Goal: Information Seeking & Learning: Learn about a topic

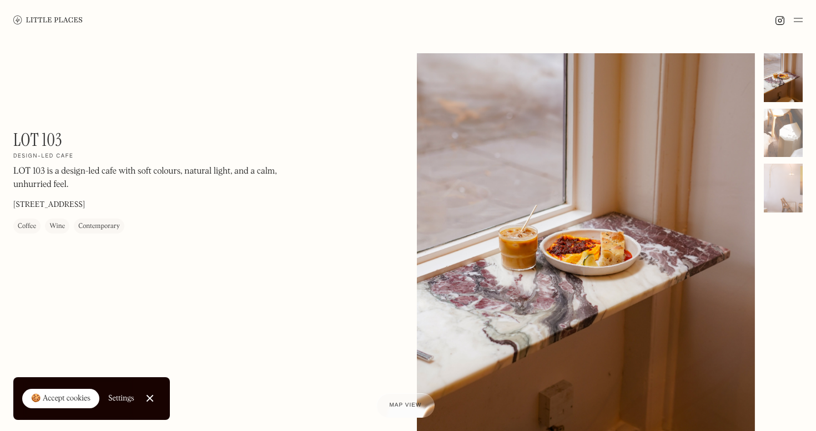
click at [765, 158] on div at bounding box center [782, 132] width 39 height 159
click at [773, 149] on div at bounding box center [782, 133] width 39 height 49
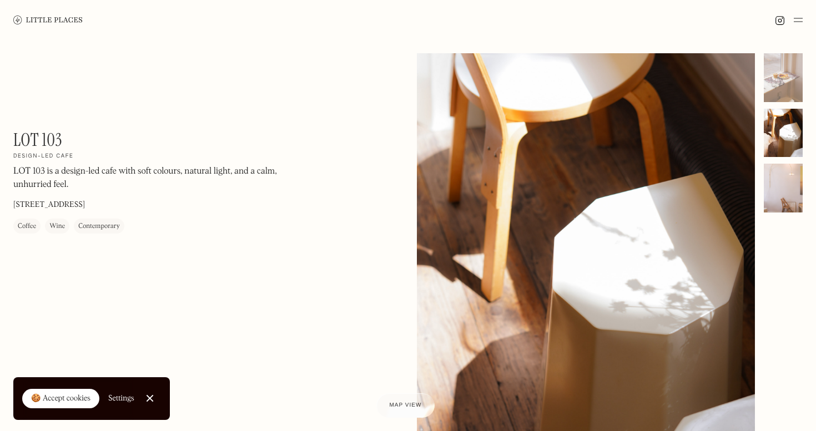
click at [782, 196] on div at bounding box center [782, 188] width 39 height 49
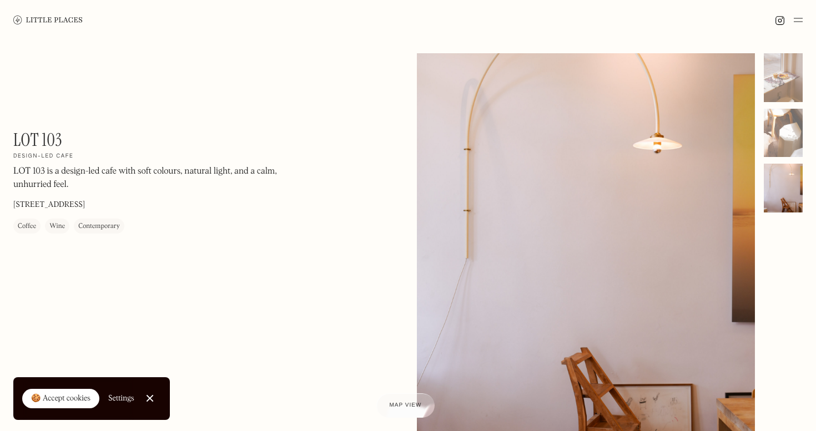
click at [802, 21] on img at bounding box center [797, 19] width 9 height 13
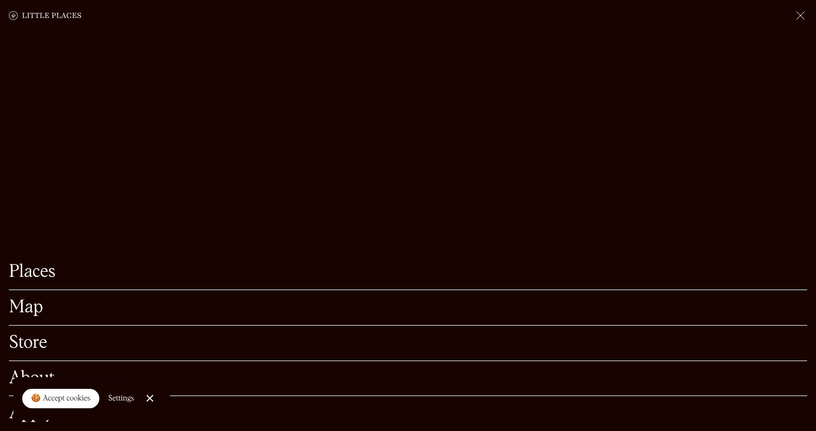
click at [36, 280] on link "Places" at bounding box center [408, 272] width 798 height 17
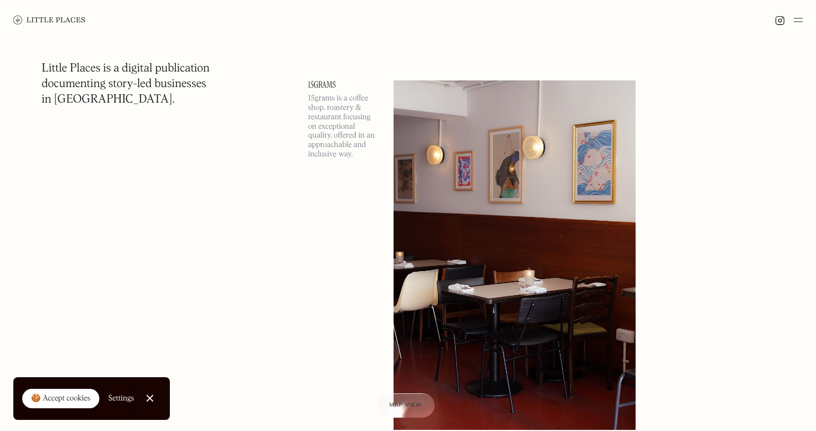
scroll to position [7842, 0]
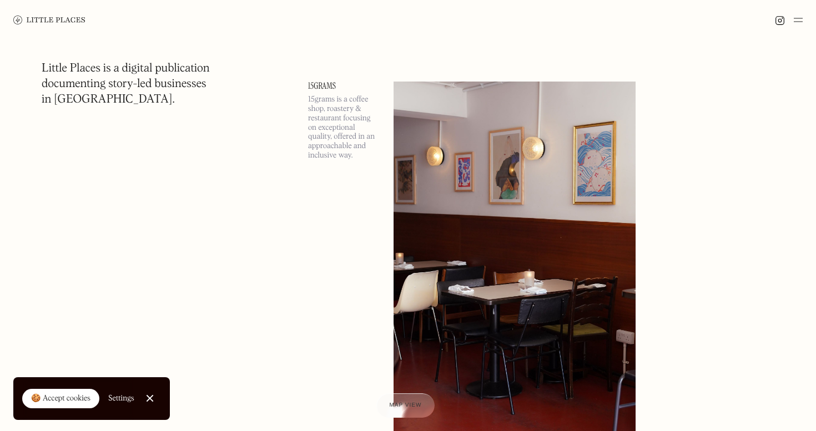
click at [539, 195] on img at bounding box center [514, 257] width 242 height 350
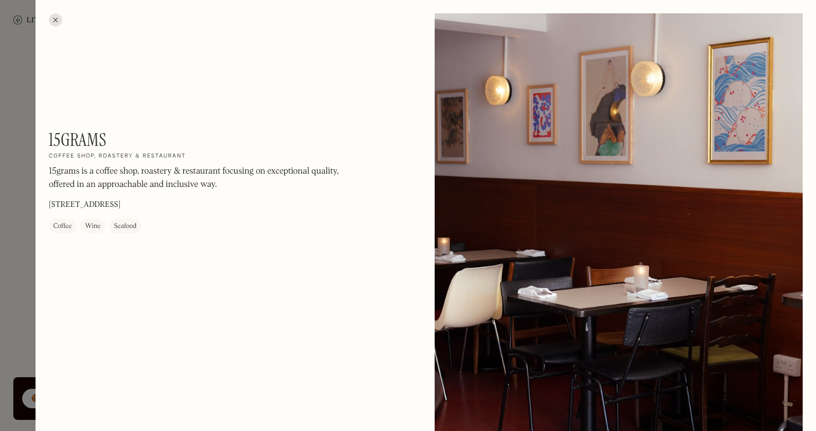
scroll to position [417, 0]
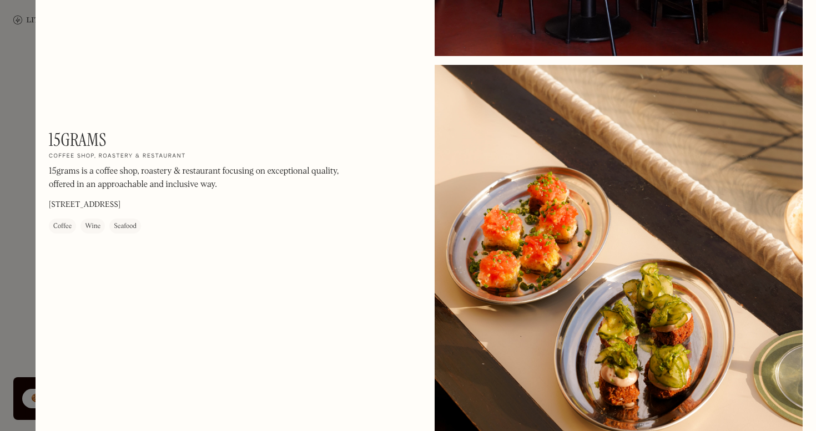
click at [12, 99] on div at bounding box center [408, 215] width 816 height 431
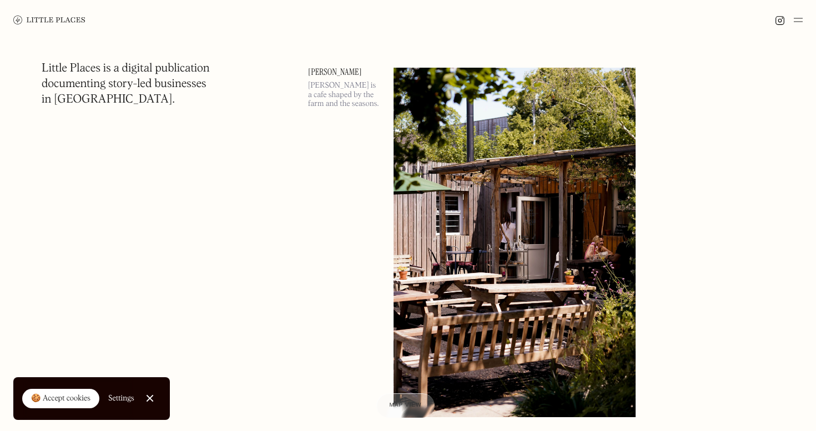
scroll to position [8267, 0]
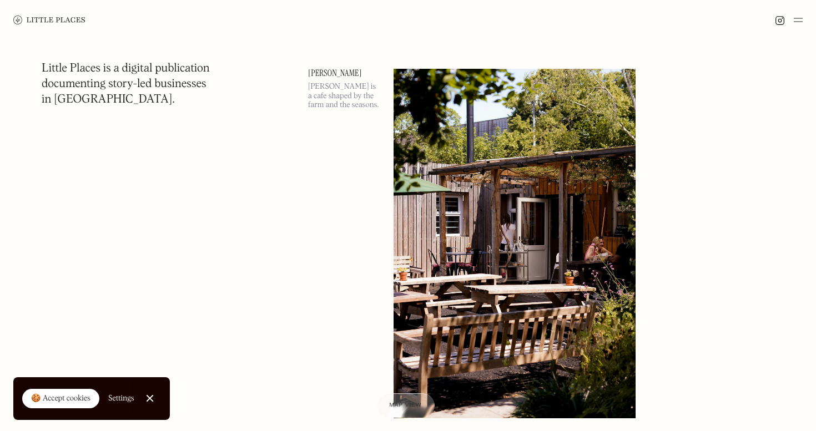
click at [465, 198] on img at bounding box center [514, 244] width 242 height 350
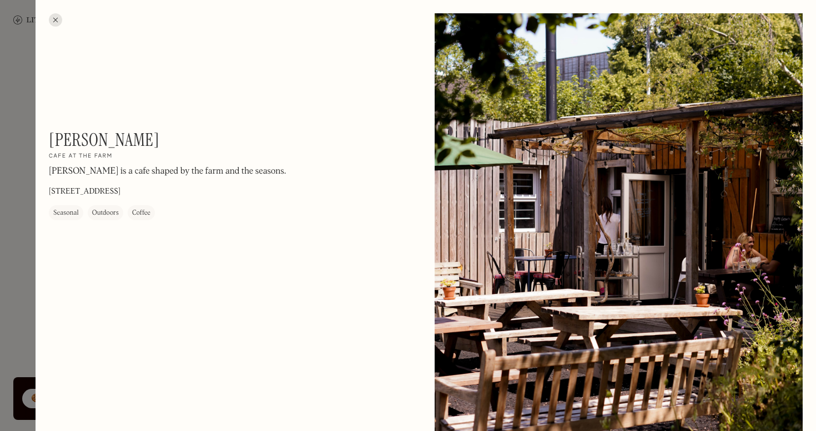
click at [53, 21] on div at bounding box center [55, 19] width 13 height 13
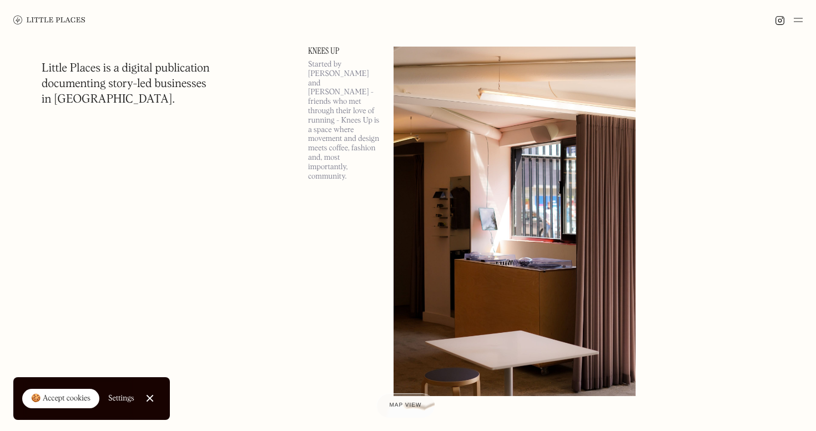
scroll to position [7043, 0]
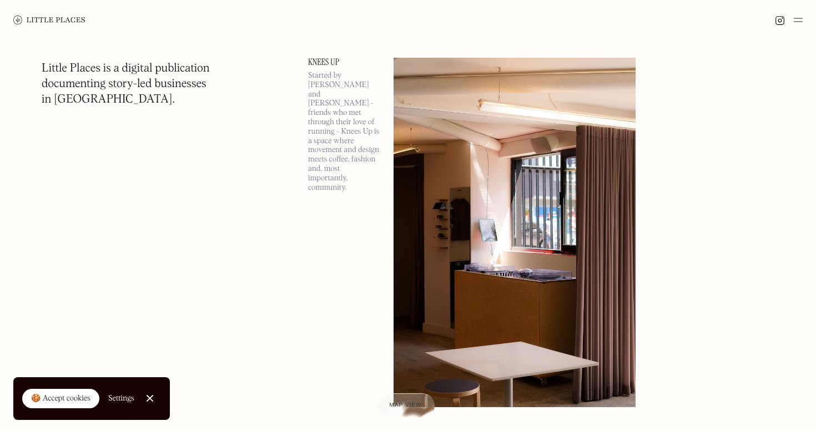
click at [442, 83] on img at bounding box center [514, 233] width 242 height 350
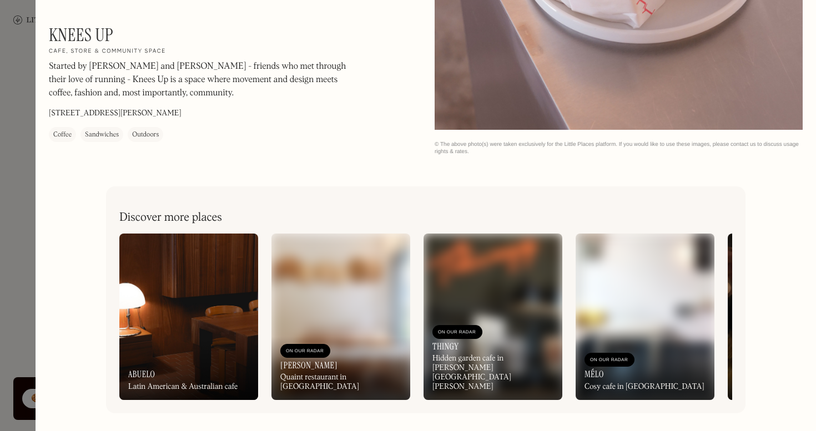
scroll to position [1280, 0]
click at [17, 120] on div at bounding box center [408, 215] width 816 height 431
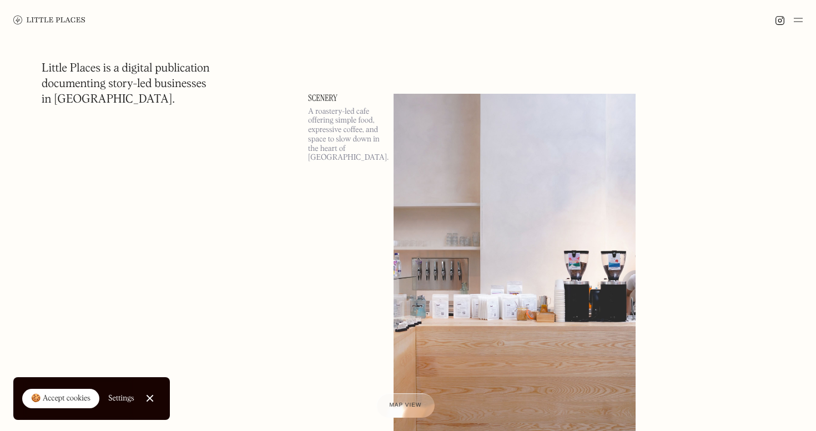
scroll to position [6572, 0]
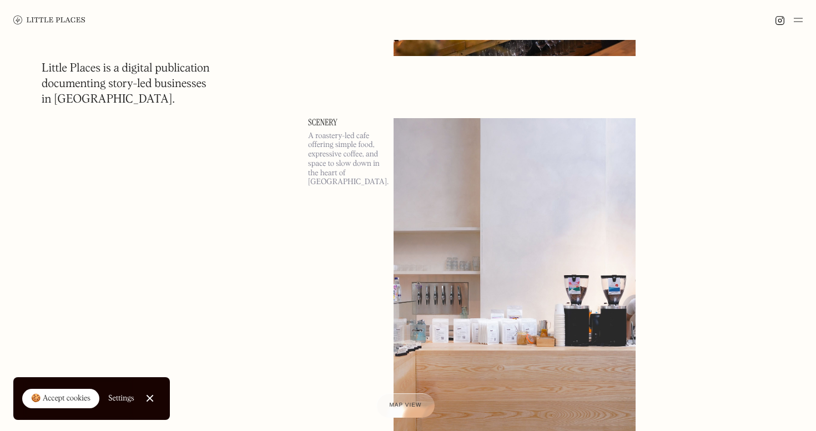
click at [450, 166] on img at bounding box center [514, 293] width 242 height 350
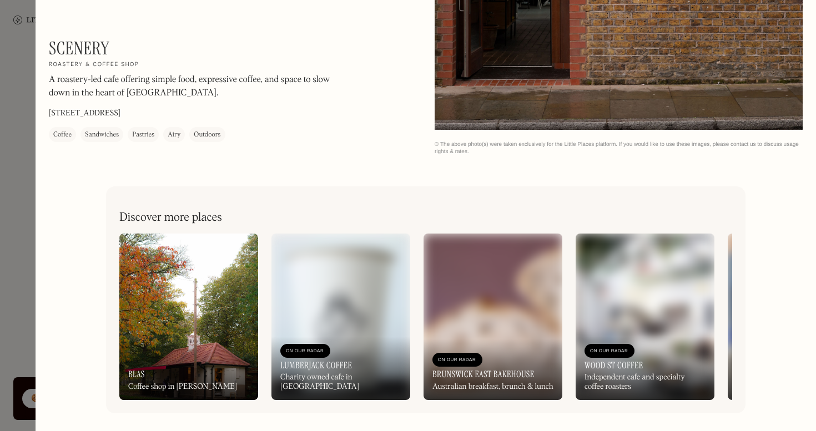
scroll to position [1042, 0]
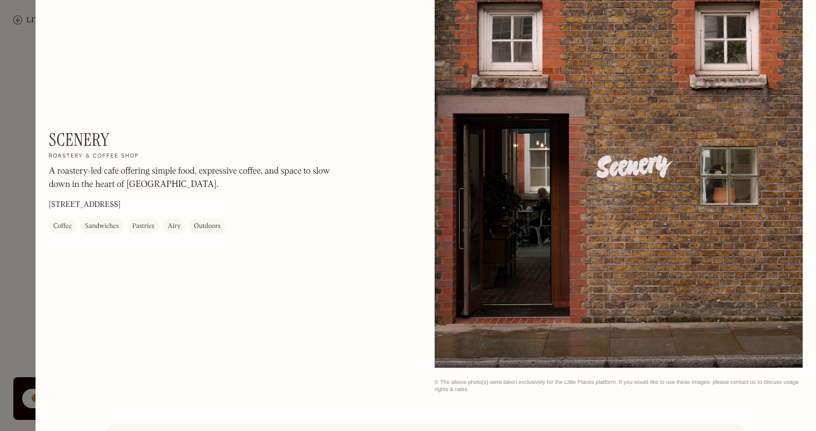
click at [33, 48] on div at bounding box center [408, 215] width 816 height 431
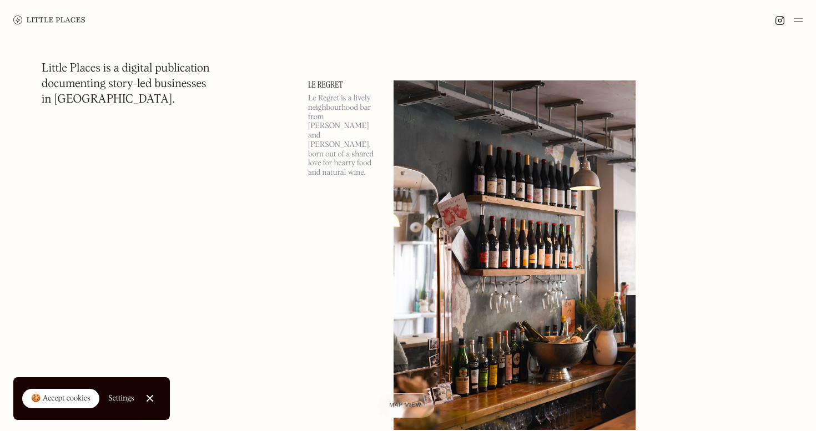
scroll to position [6196, 0]
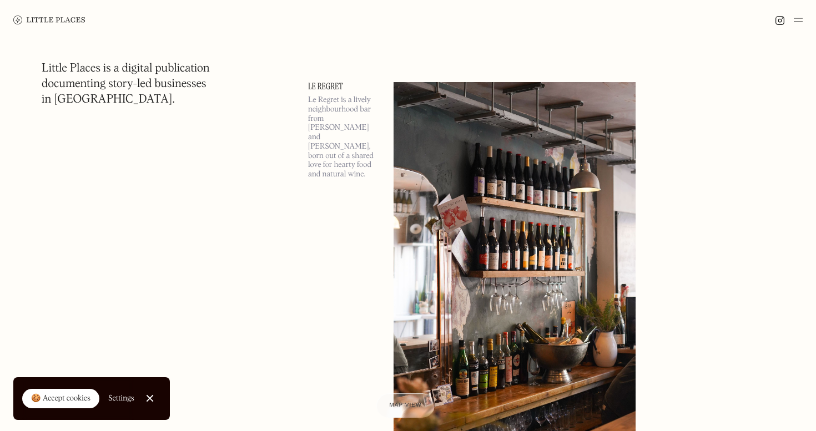
click at [451, 123] on img at bounding box center [514, 257] width 242 height 350
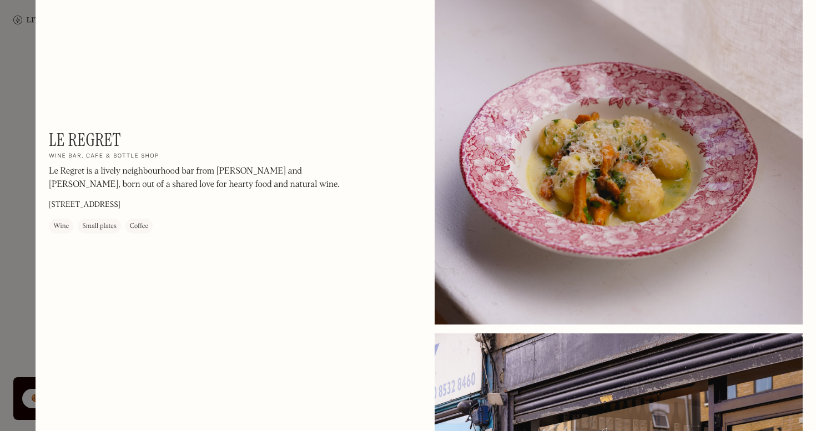
scroll to position [1050, 0]
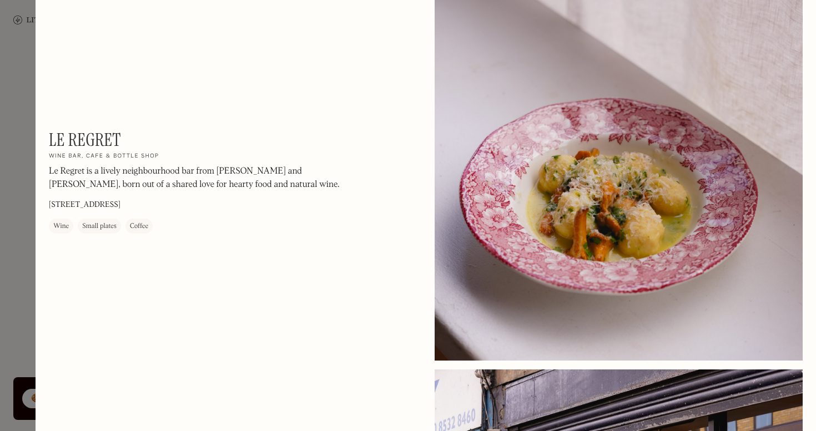
click at [14, 134] on div at bounding box center [408, 215] width 816 height 431
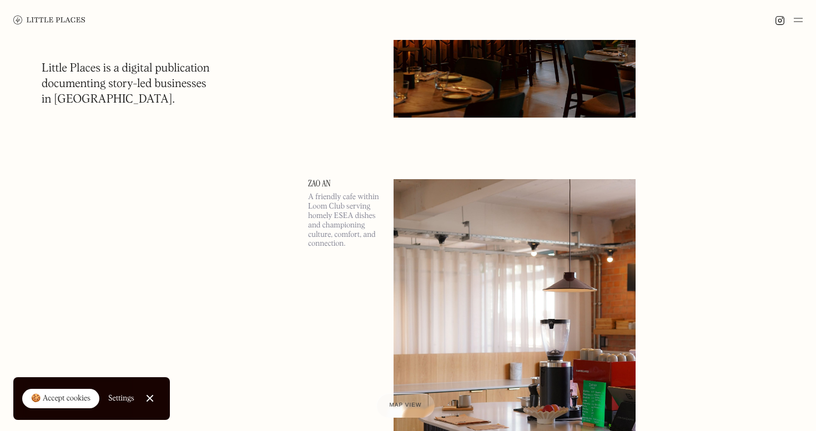
scroll to position [5676, 0]
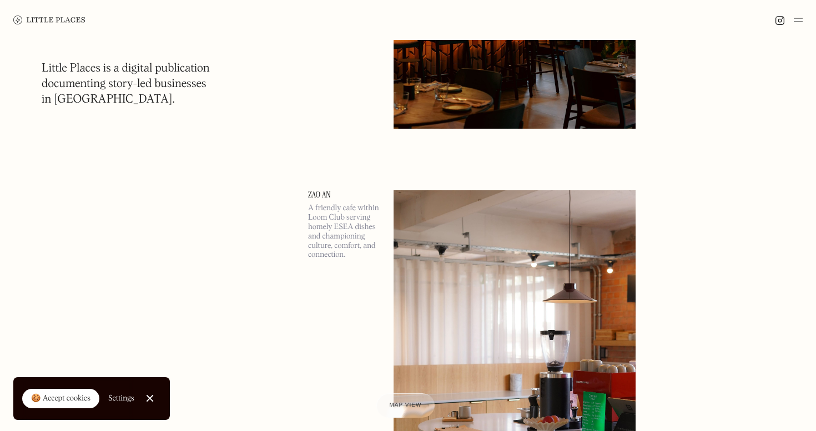
click at [408, 225] on img at bounding box center [514, 365] width 242 height 350
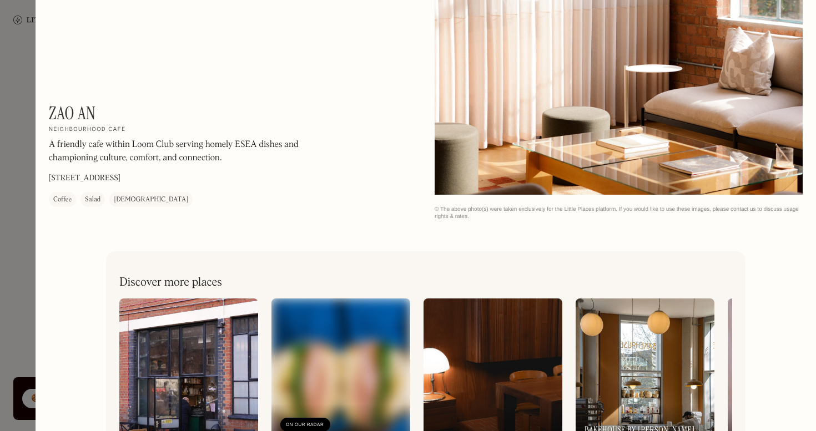
scroll to position [1671, 0]
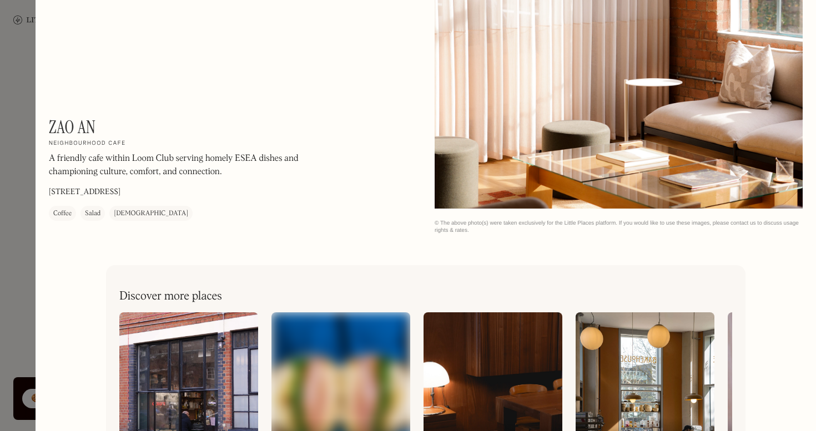
click at [11, 166] on div at bounding box center [408, 215] width 816 height 431
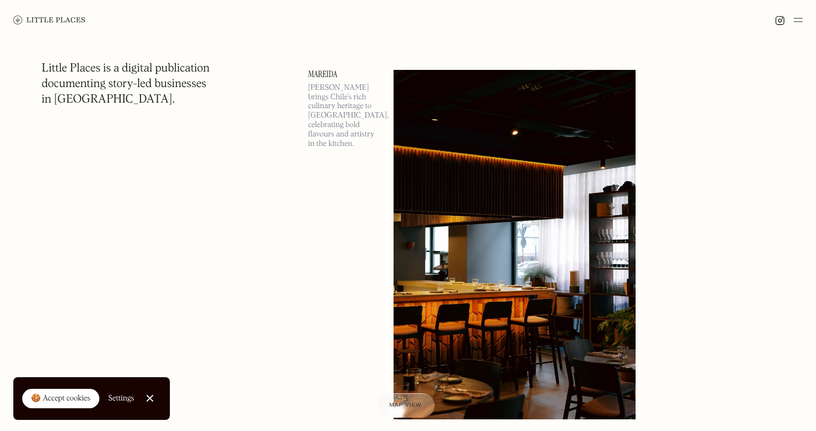
scroll to position [5384, 0]
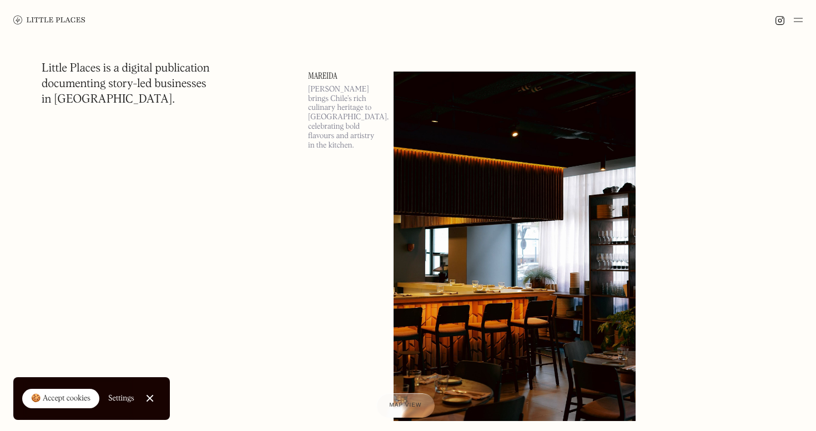
click at [414, 78] on img at bounding box center [514, 247] width 242 height 350
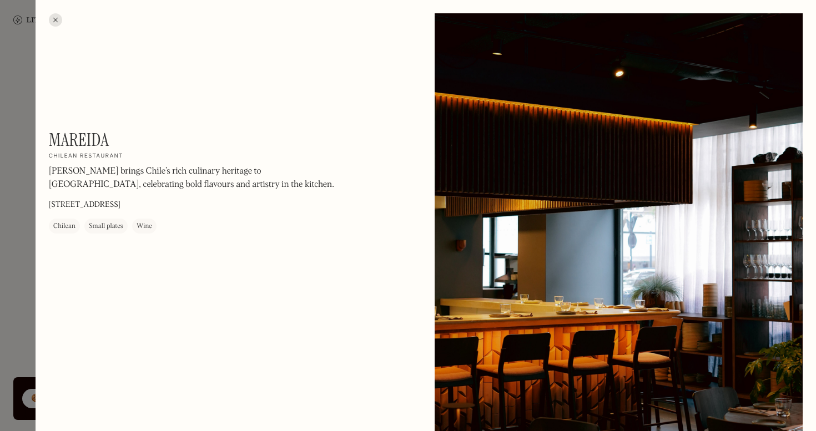
click at [54, 26] on div at bounding box center [55, 19] width 13 height 13
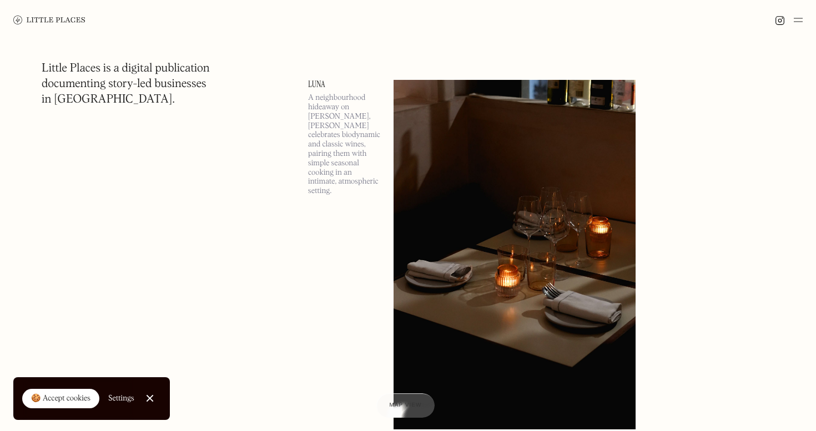
scroll to position [4962, 0]
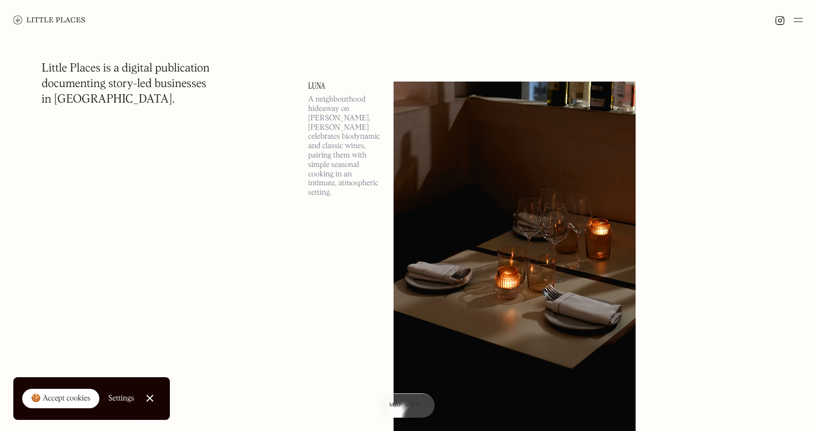
click at [468, 131] on img at bounding box center [514, 257] width 242 height 350
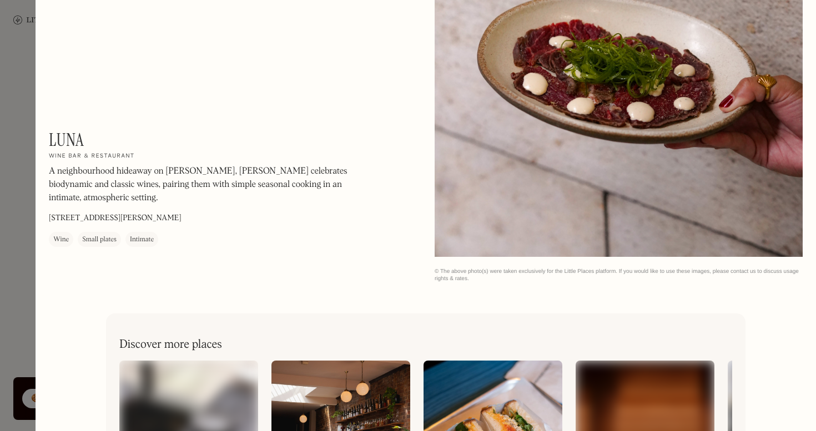
scroll to position [1584, 0]
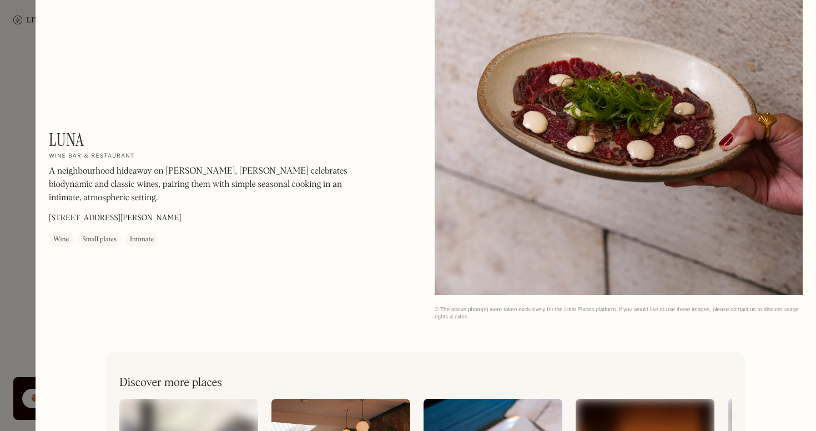
click at [17, 162] on div at bounding box center [408, 215] width 816 height 431
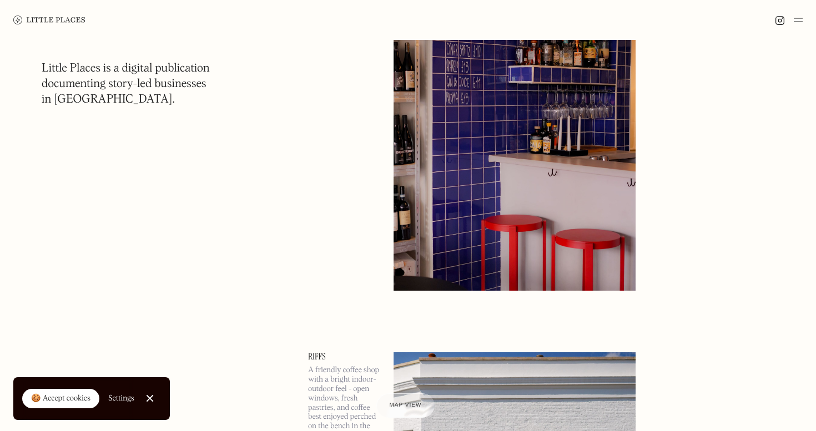
scroll to position [3279, 0]
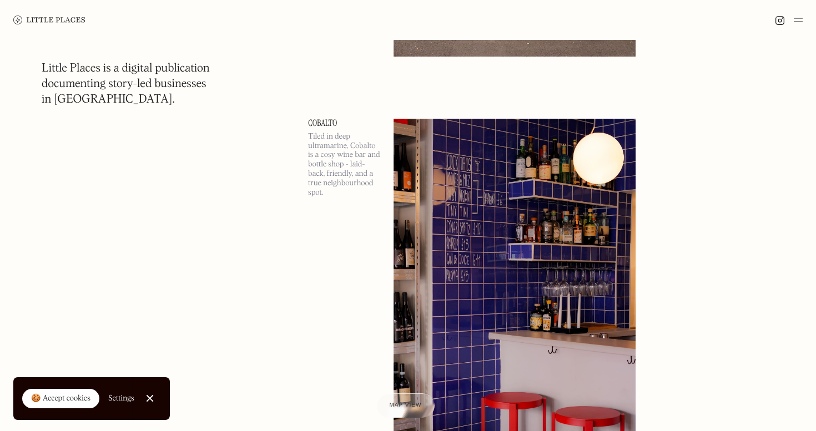
click at [514, 214] on img at bounding box center [514, 294] width 242 height 350
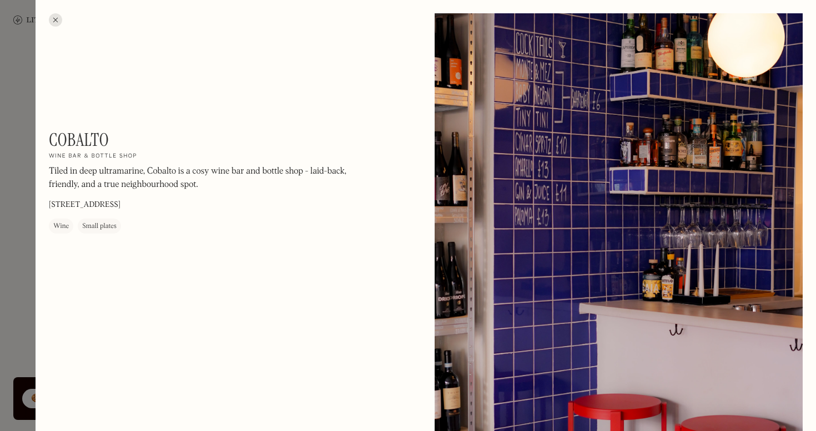
click at [28, 131] on div at bounding box center [408, 215] width 816 height 431
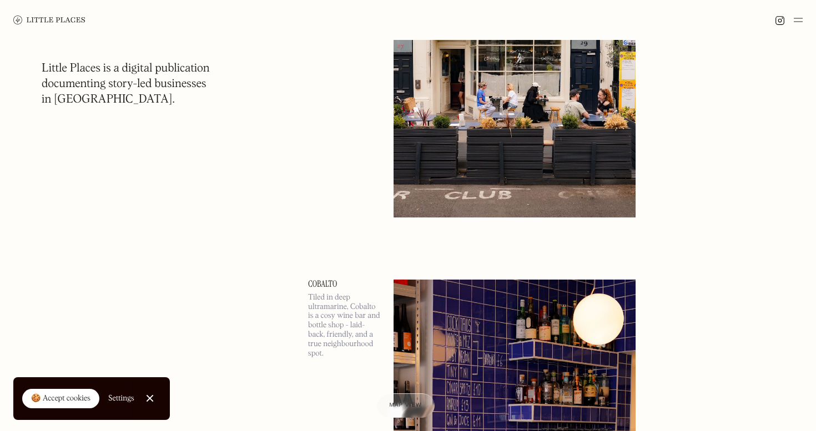
scroll to position [2861, 0]
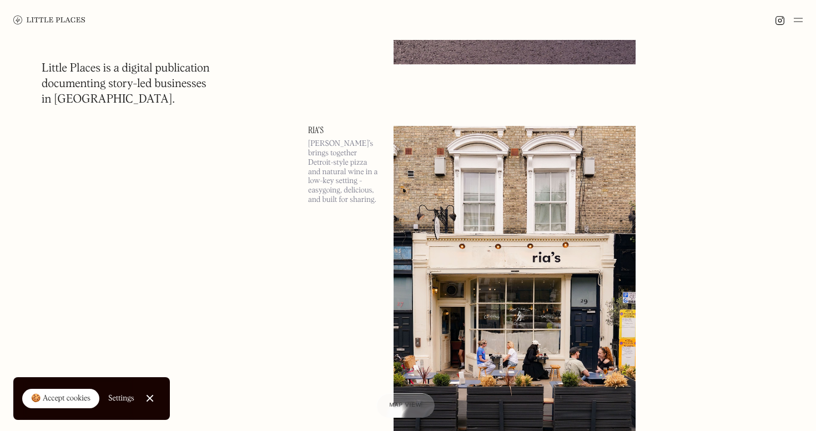
click at [479, 196] on img at bounding box center [514, 301] width 242 height 350
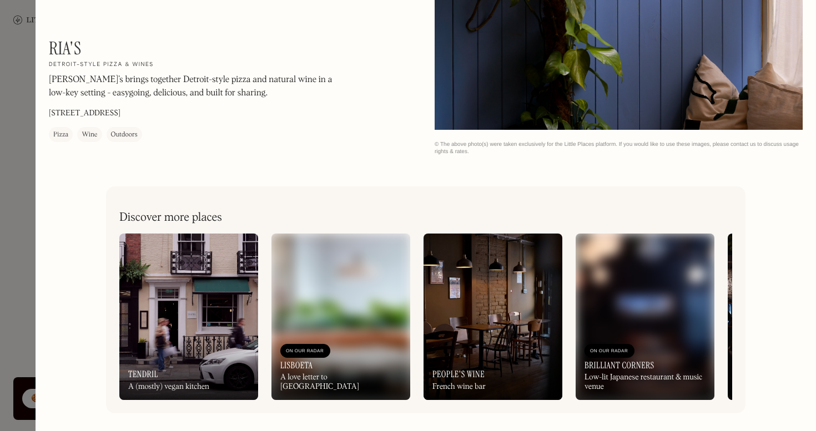
scroll to position [1280, 0]
click at [32, 138] on div at bounding box center [408, 215] width 816 height 431
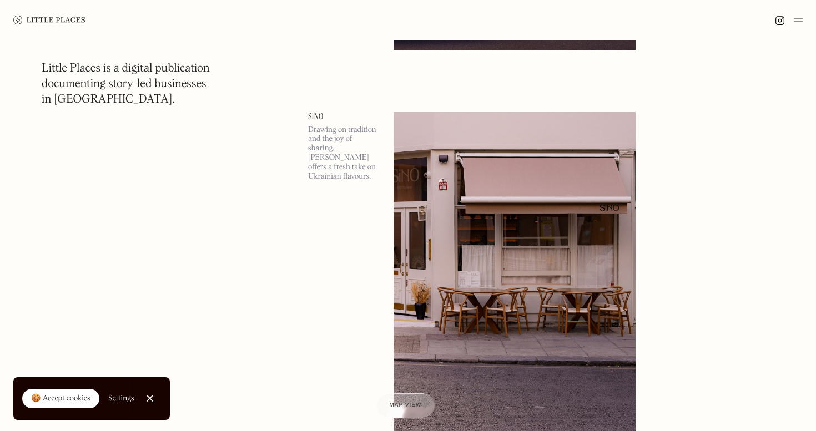
scroll to position [2459, 0]
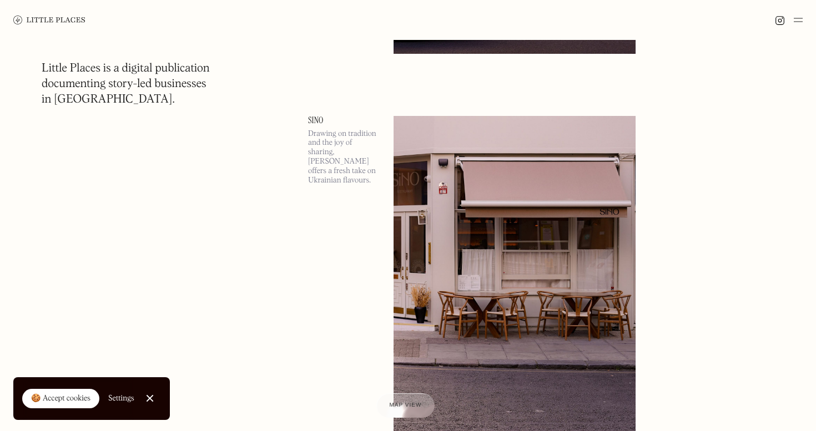
click at [475, 184] on img at bounding box center [514, 291] width 242 height 350
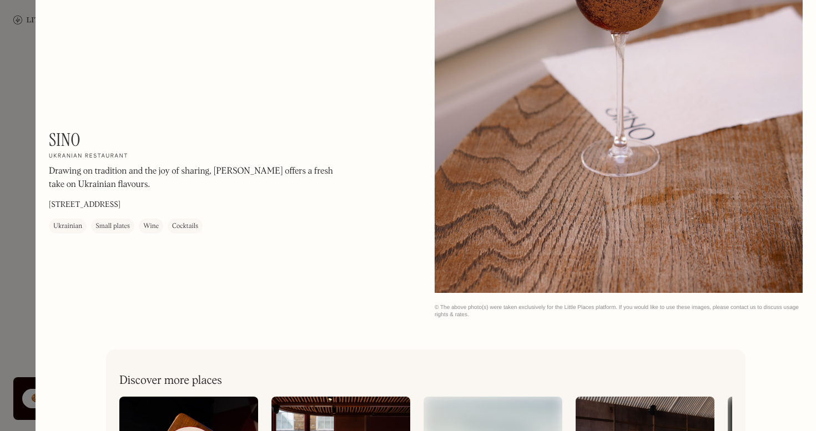
scroll to position [1474, 0]
